Goal: Check status

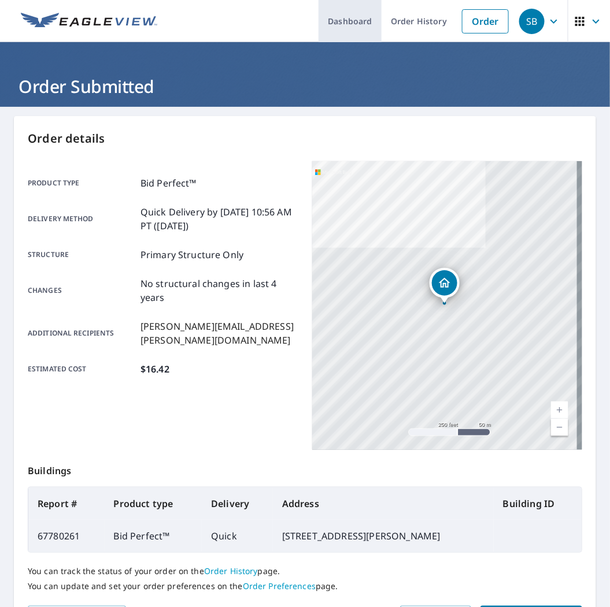
click at [343, 24] on link "Dashboard" at bounding box center [349, 21] width 63 height 42
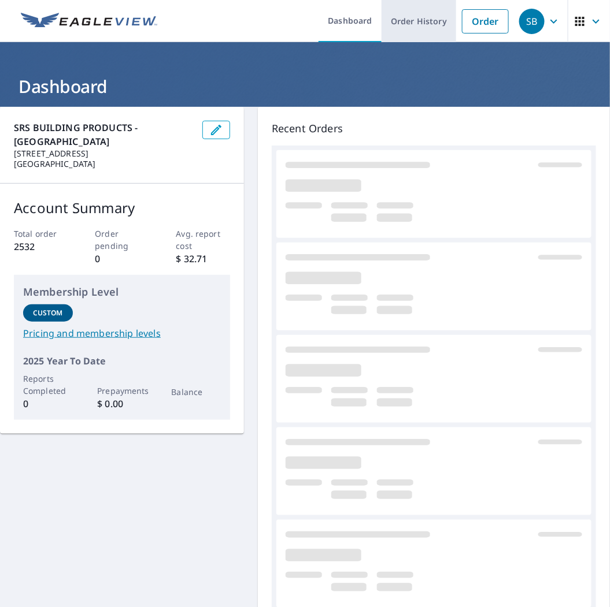
click at [426, 21] on link "Order History" at bounding box center [418, 21] width 75 height 42
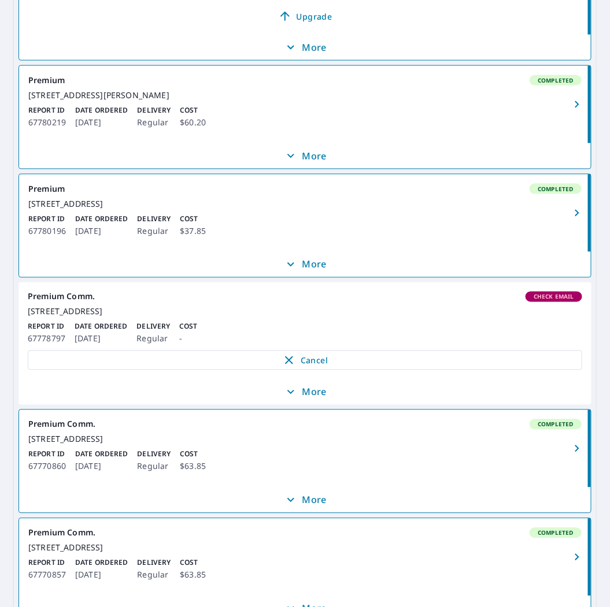
scroll to position [321, 0]
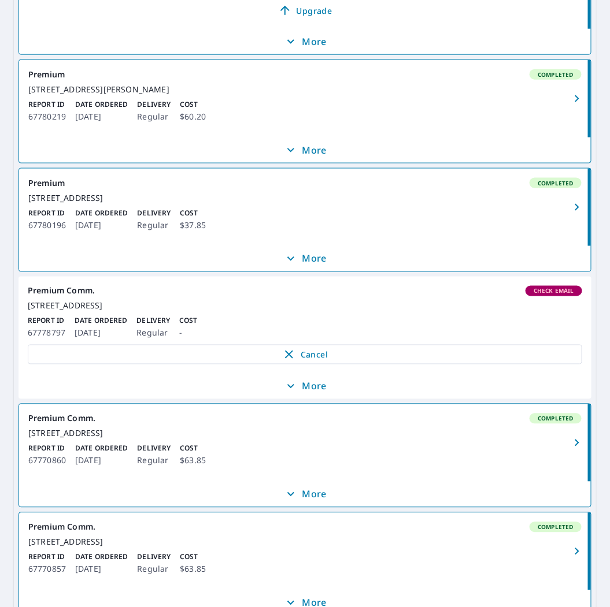
click at [87, 311] on div "[STREET_ADDRESS]" at bounding box center [305, 306] width 554 height 10
click at [294, 393] on p "More" at bounding box center [305, 387] width 43 height 14
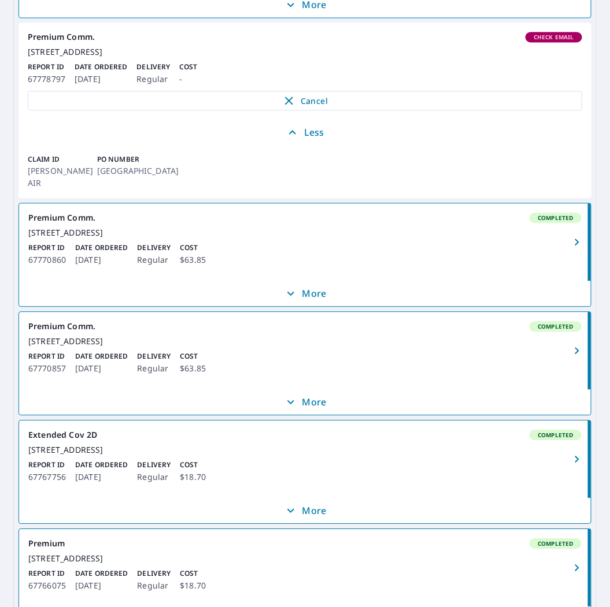
scroll to position [578, 0]
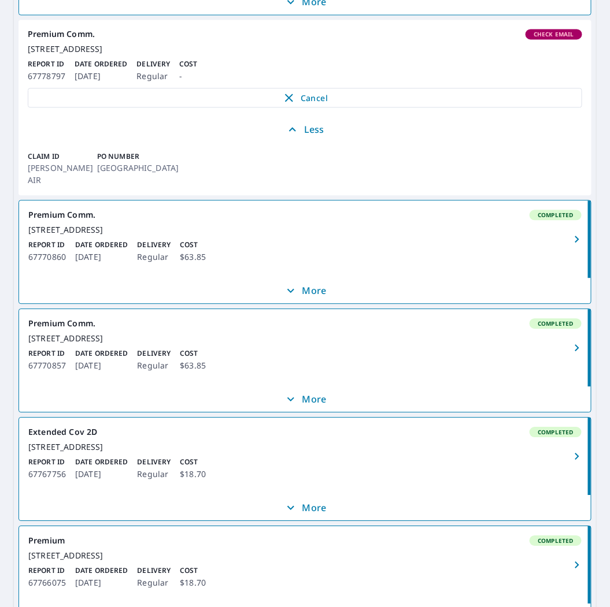
click at [534, 39] on div "Check Email" at bounding box center [553, 34] width 57 height 10
click at [536, 38] on span "Check Email" at bounding box center [553, 34] width 54 height 8
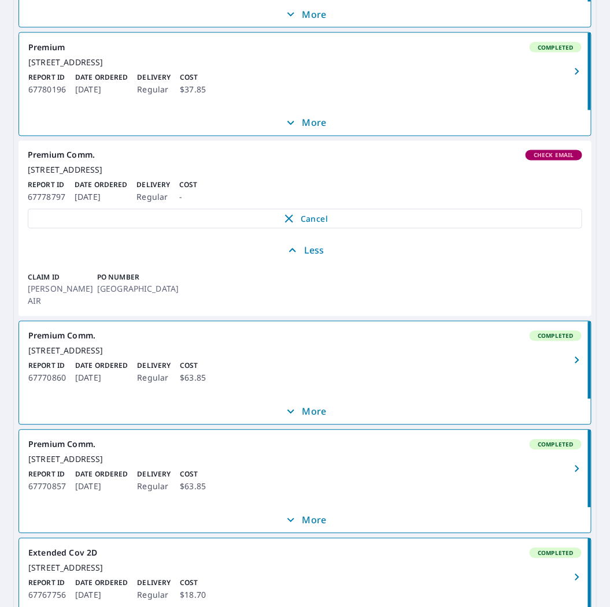
scroll to position [385, 0]
